Goal: Find specific page/section: Find specific page/section

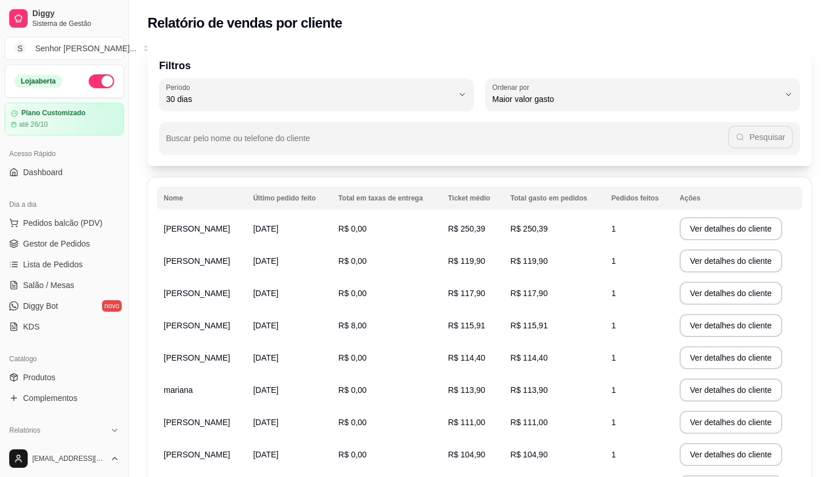
select select "30"
select select "HIGHEST_TOTAL_SPENT_WITH_ORDERS"
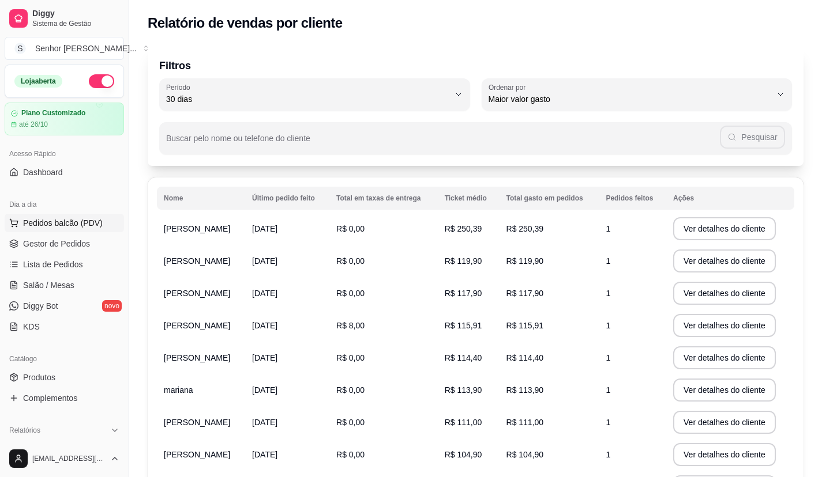
click at [57, 228] on span "Pedidos balcão (PDV)" at bounding box center [63, 223] width 80 height 12
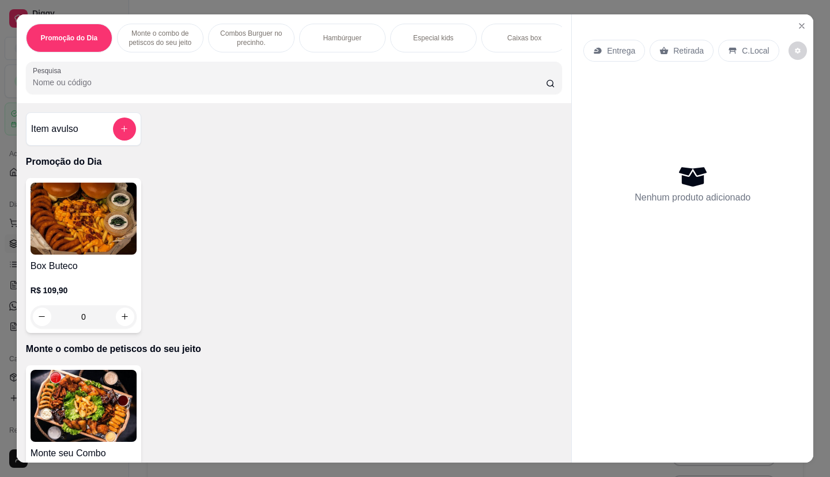
click at [65, 248] on img at bounding box center [84, 219] width 106 height 72
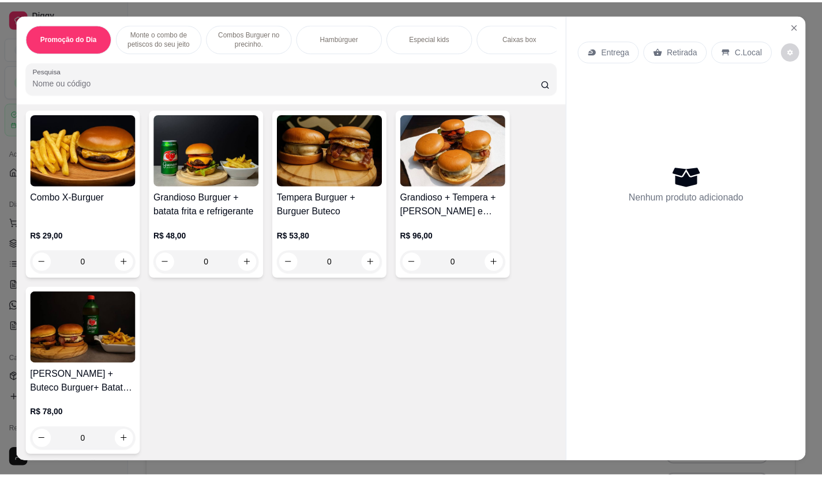
scroll to position [461, 0]
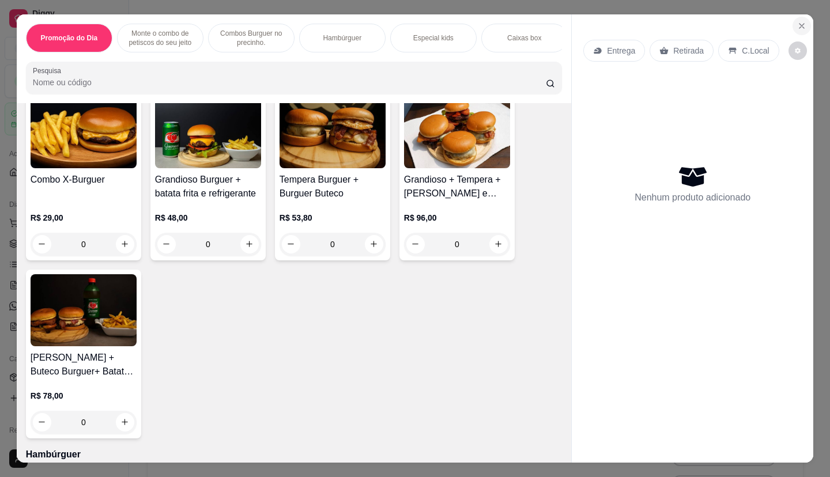
click at [799, 27] on button "Close" at bounding box center [802, 26] width 18 height 18
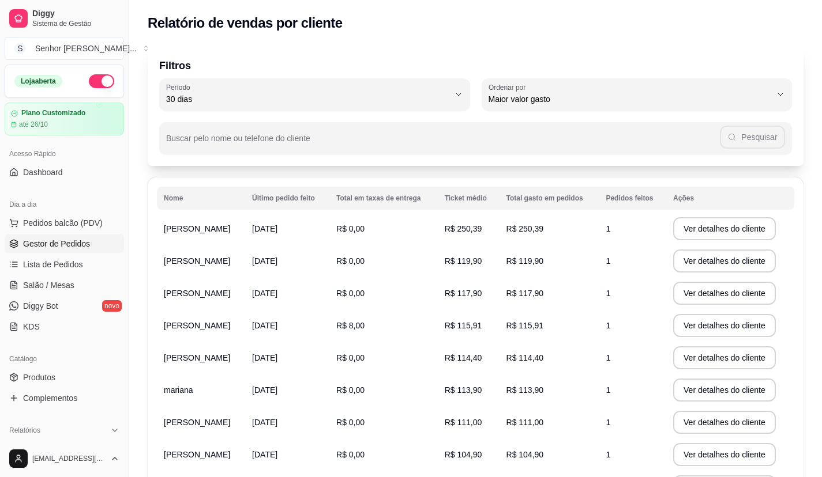
click at [52, 247] on span "Gestor de Pedidos" at bounding box center [56, 244] width 67 height 12
